Goal: Find specific page/section: Find specific page/section

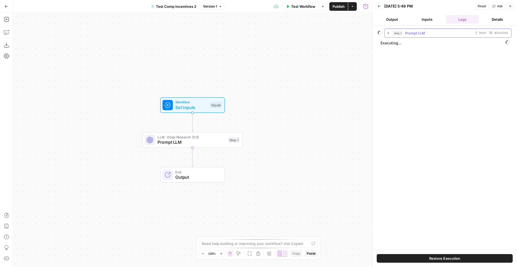
click at [386, 34] on icon "button" at bounding box center [388, 33] width 4 height 4
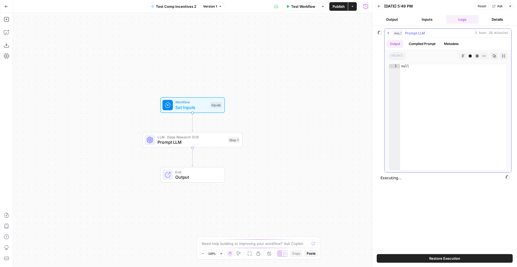
click at [388, 35] on icon "button" at bounding box center [388, 33] width 4 height 4
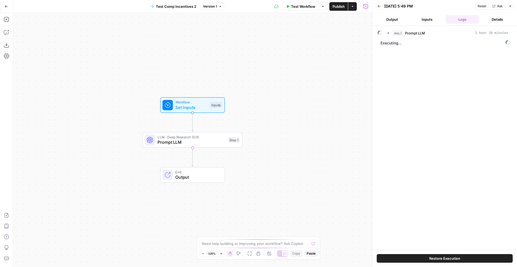
click at [511, 7] on icon "button" at bounding box center [509, 6] width 3 height 3
